Goal: Check status: Check status

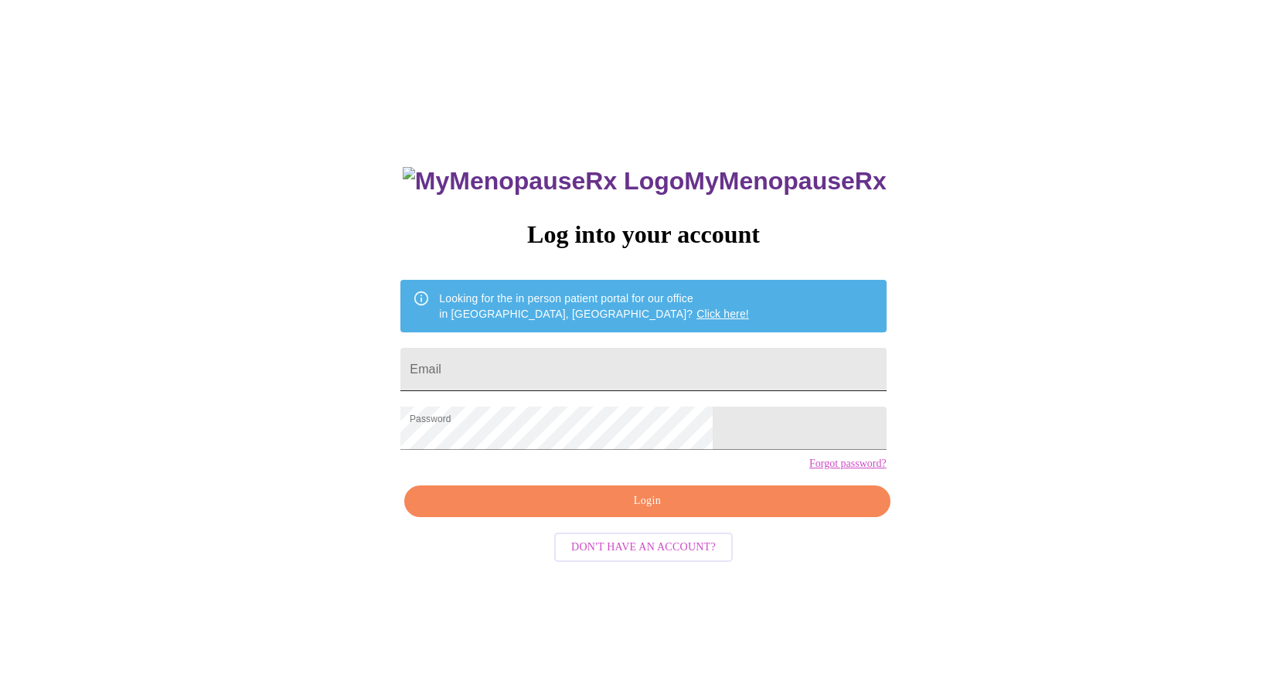
click at [616, 366] on input "Email" at bounding box center [644, 369] width 486 height 43
type input "hazel.wadosch@gmail.com"
click at [675, 511] on span "Login" at bounding box center [647, 501] width 450 height 19
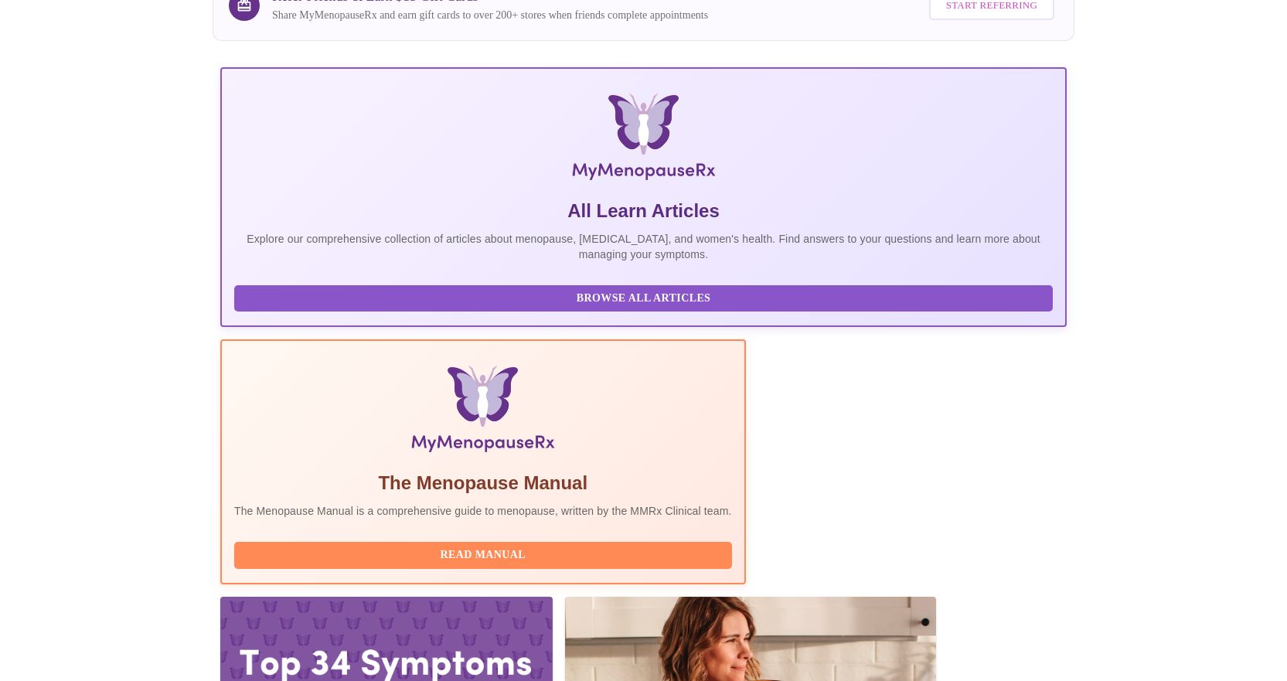
scroll to position [165, 0]
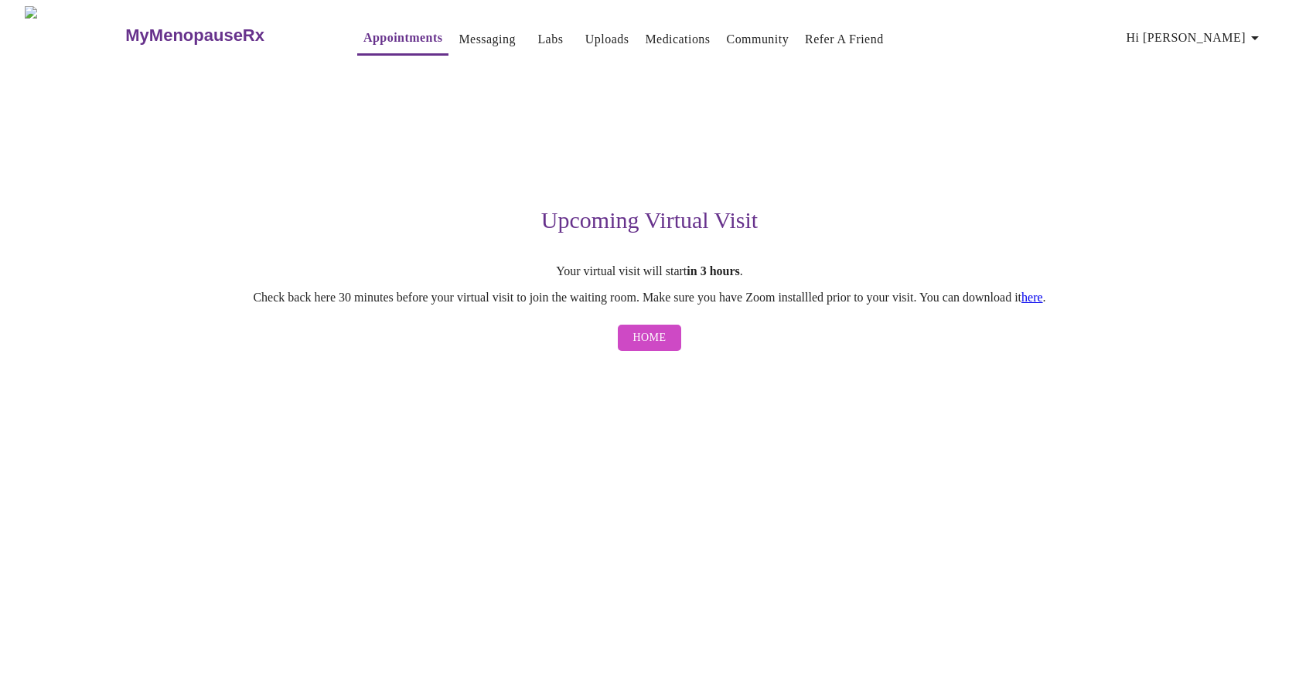
click at [1043, 298] on link "here" at bounding box center [1032, 297] width 22 height 13
